Goal: Task Accomplishment & Management: Manage account settings

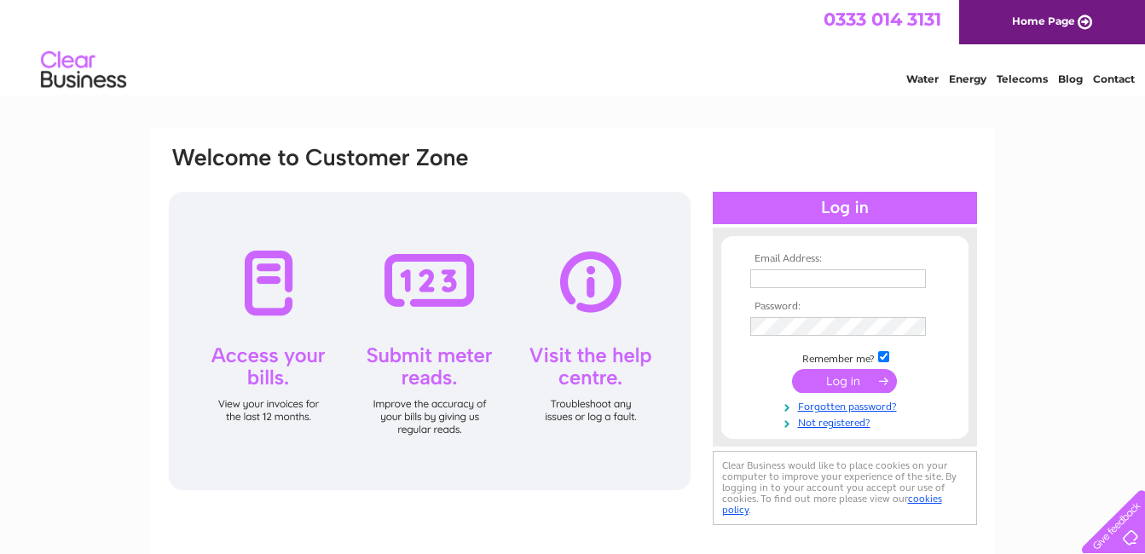
click at [265, 283] on div at bounding box center [430, 341] width 522 height 298
click at [266, 284] on div at bounding box center [430, 341] width 522 height 298
click at [271, 354] on div at bounding box center [430, 341] width 522 height 298
click at [266, 413] on div at bounding box center [430, 341] width 522 height 298
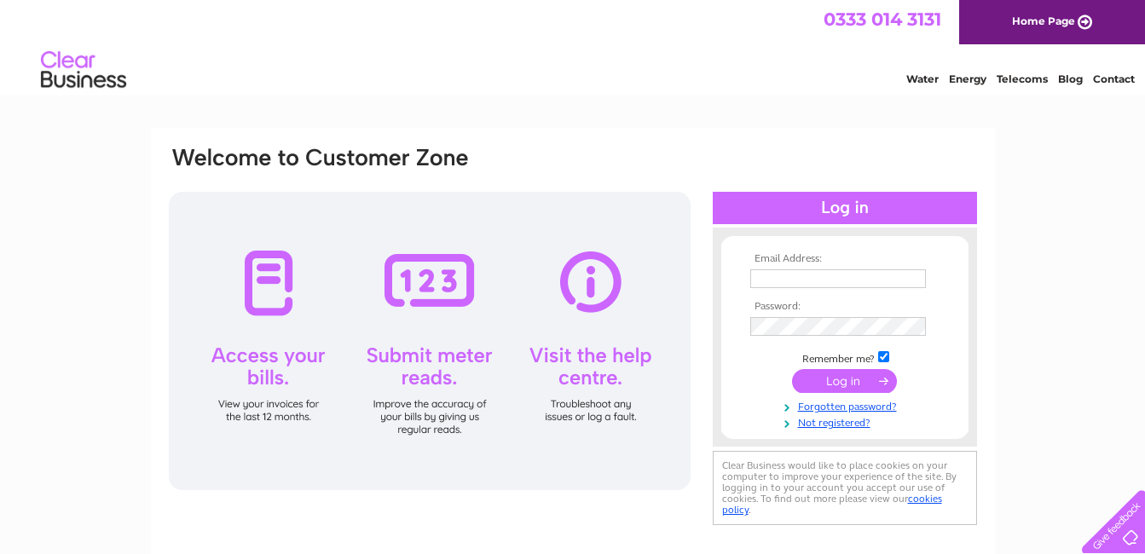
click at [268, 266] on div at bounding box center [430, 341] width 522 height 298
click at [262, 379] on div at bounding box center [430, 341] width 522 height 298
click at [263, 265] on div at bounding box center [430, 341] width 522 height 298
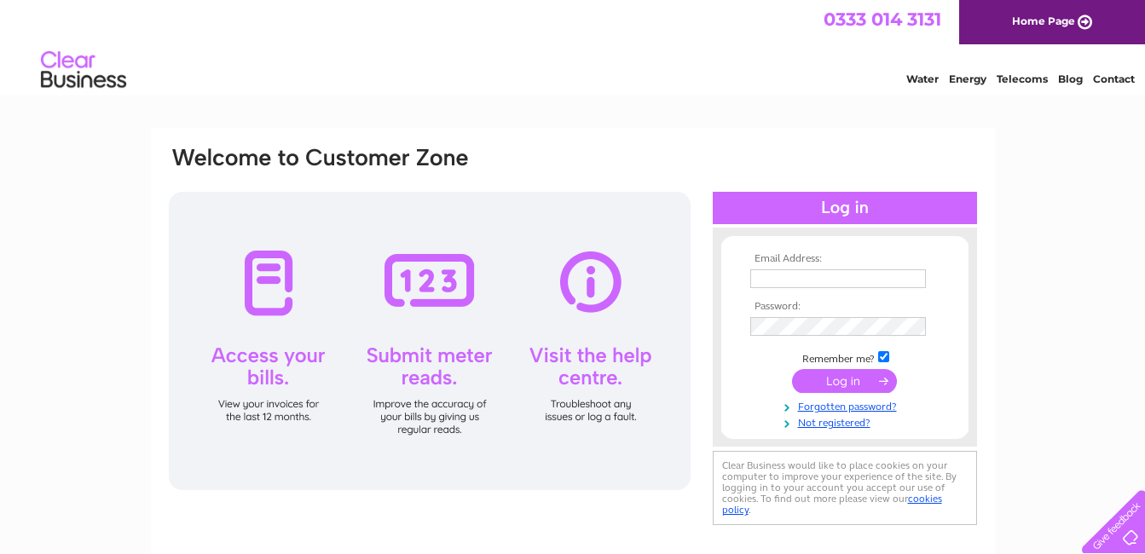
click at [280, 402] on div at bounding box center [430, 341] width 522 height 298
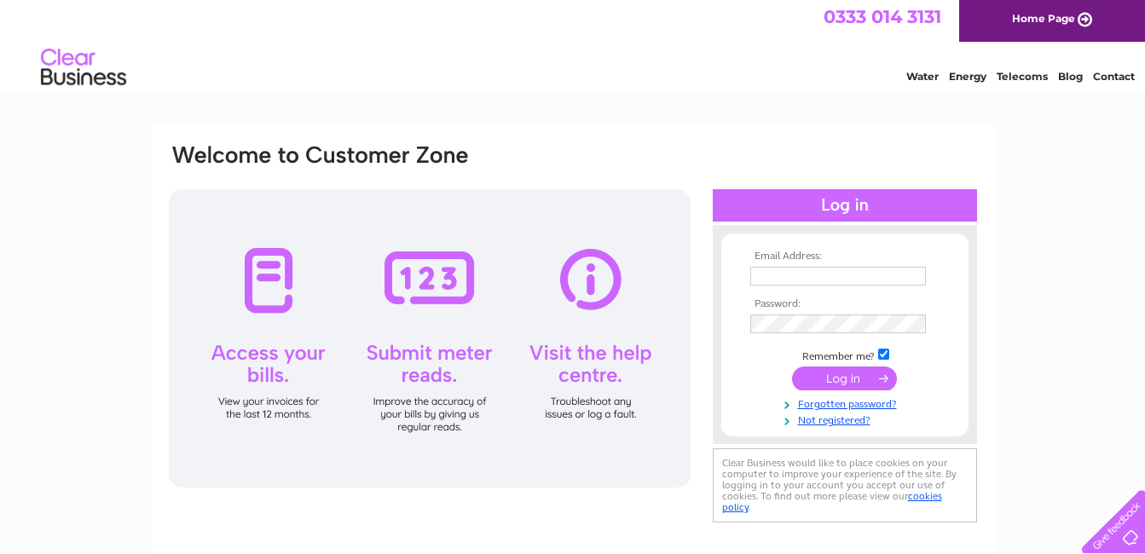
scroll to position [2, 0]
click at [266, 267] on div at bounding box center [430, 339] width 522 height 298
click at [258, 402] on div at bounding box center [430, 339] width 522 height 298
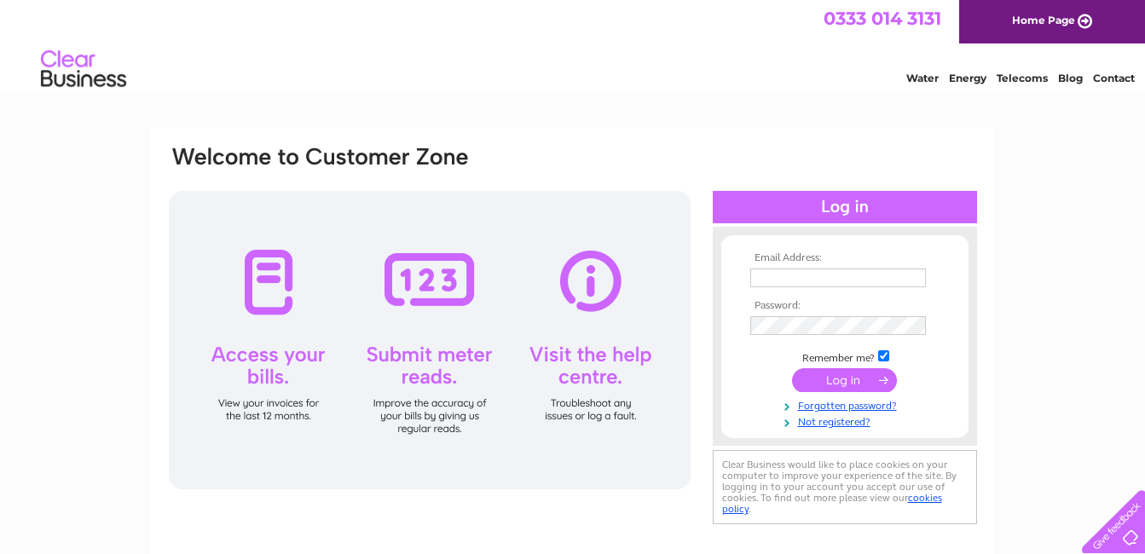
scroll to position [0, 0]
click at [286, 290] on div at bounding box center [430, 341] width 522 height 298
click at [267, 267] on div at bounding box center [430, 341] width 522 height 298
click at [258, 370] on div at bounding box center [430, 341] width 522 height 298
click at [253, 402] on div at bounding box center [430, 341] width 522 height 298
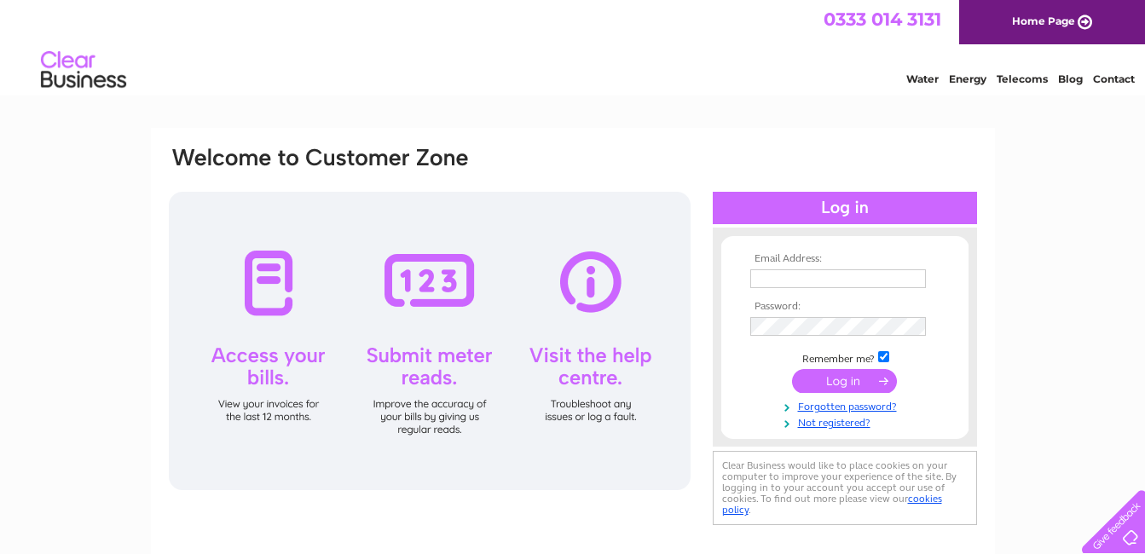
click at [254, 415] on div at bounding box center [430, 341] width 522 height 298
click at [1050, 13] on link "Home Page" at bounding box center [1052, 22] width 186 height 44
